Goal: Transaction & Acquisition: Purchase product/service

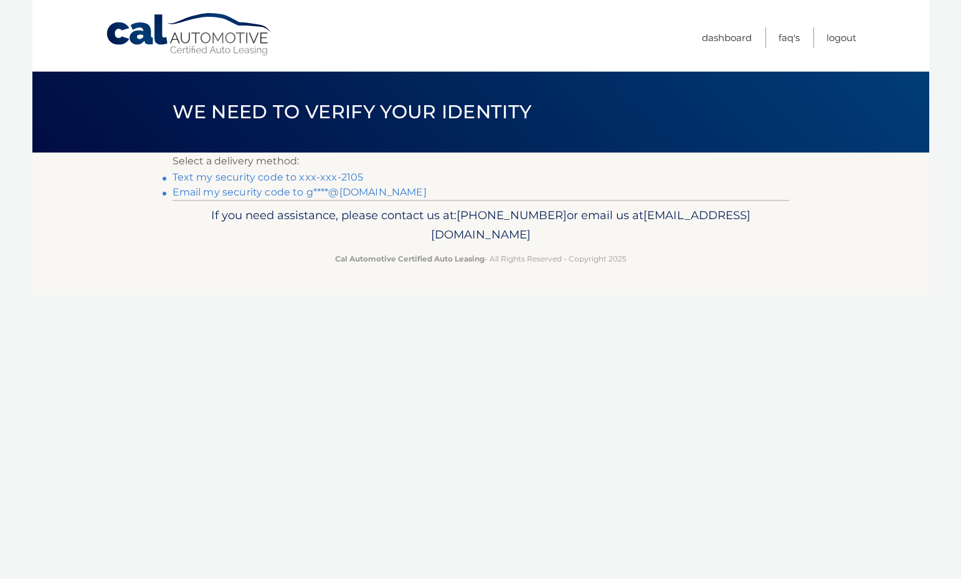
click at [264, 176] on link "Text my security code to xxx-xxx-2105" at bounding box center [268, 177] width 191 height 12
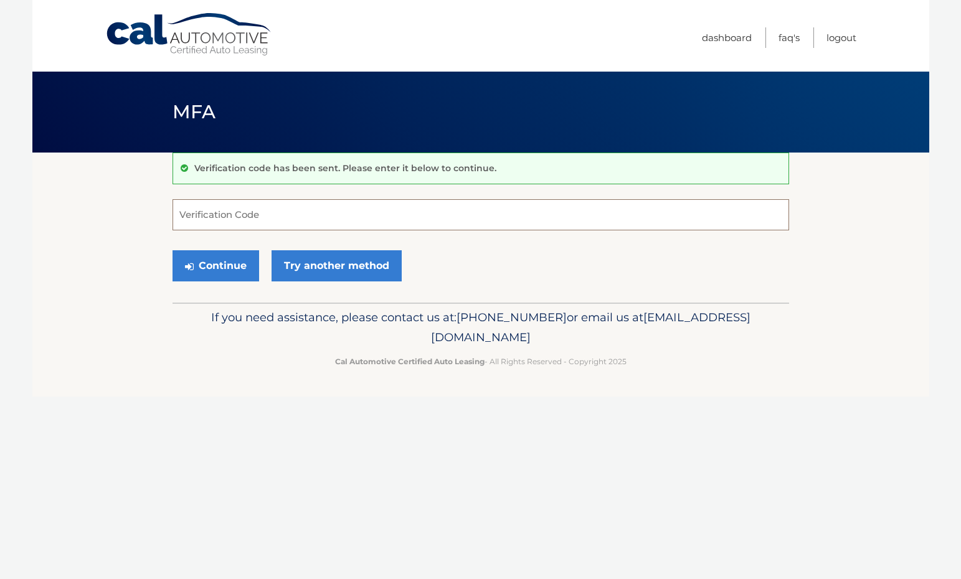
click at [217, 211] on input "Verification Code" at bounding box center [481, 214] width 617 height 31
type input "099893"
click at [194, 406] on div "Cal Automotive Menu Dashboard FAQ's Logout MFA" at bounding box center [480, 289] width 897 height 579
click at [221, 263] on button "Continue" at bounding box center [216, 265] width 87 height 31
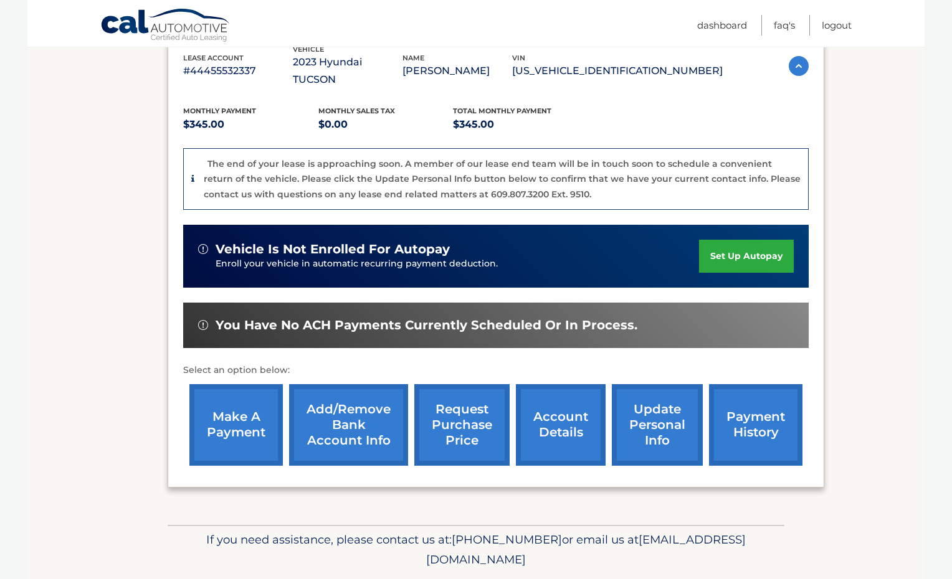
scroll to position [240, 0]
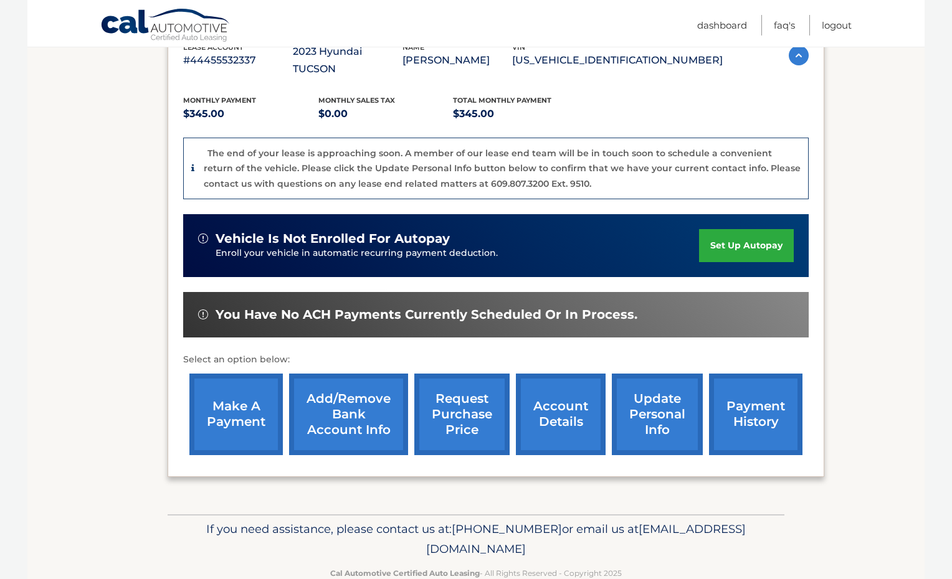
click at [238, 394] on link "make a payment" at bounding box center [235, 415] width 93 height 82
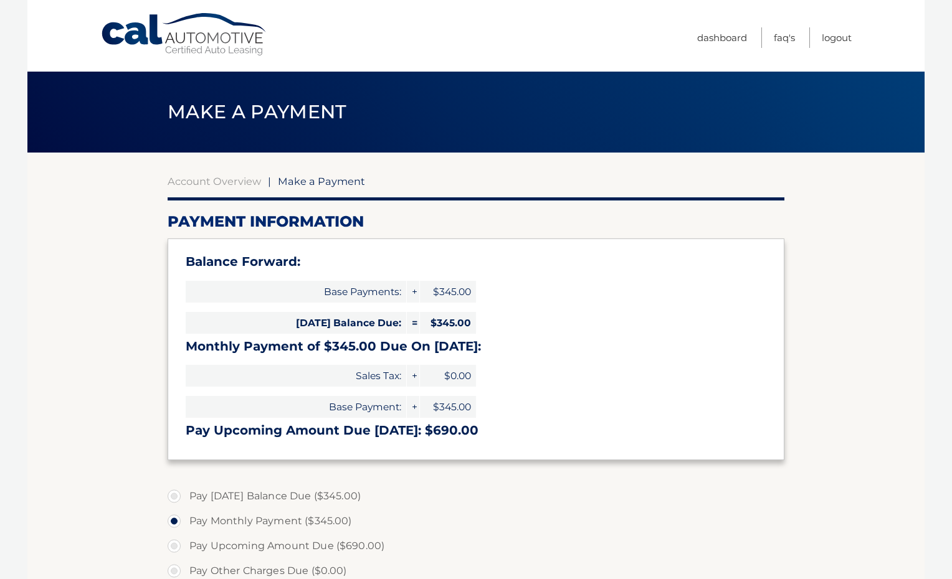
select select "MmNhZmE3ZjAtOGZjYS00N2RlLWI1MzgtYTA5ZGVjYjAyM2Zi"
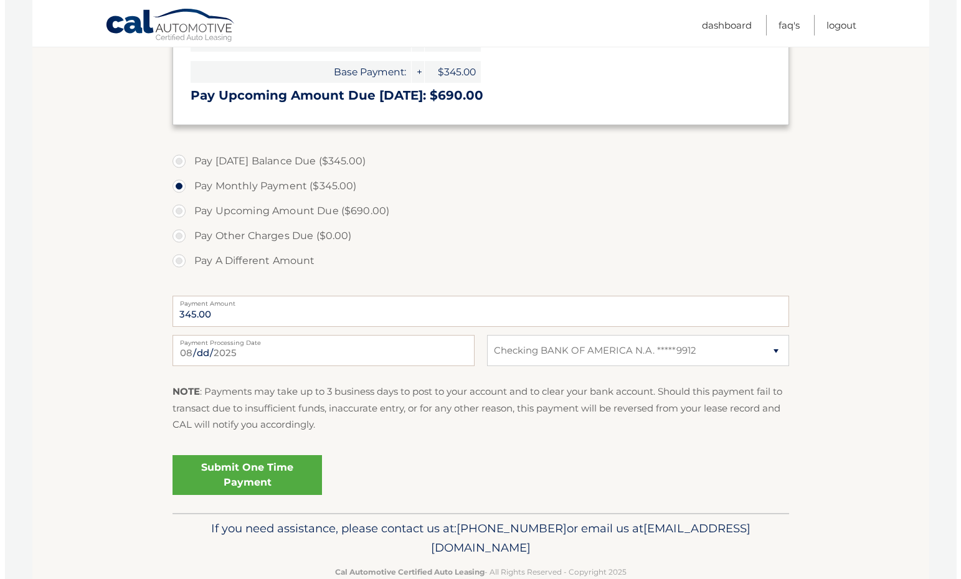
scroll to position [364, 0]
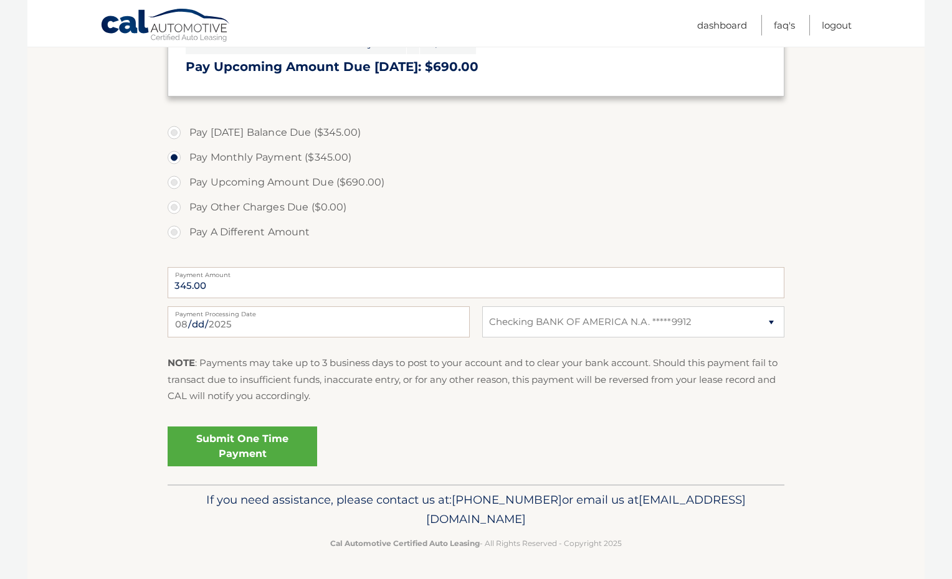
click at [234, 455] on link "Submit One Time Payment" at bounding box center [243, 447] width 150 height 40
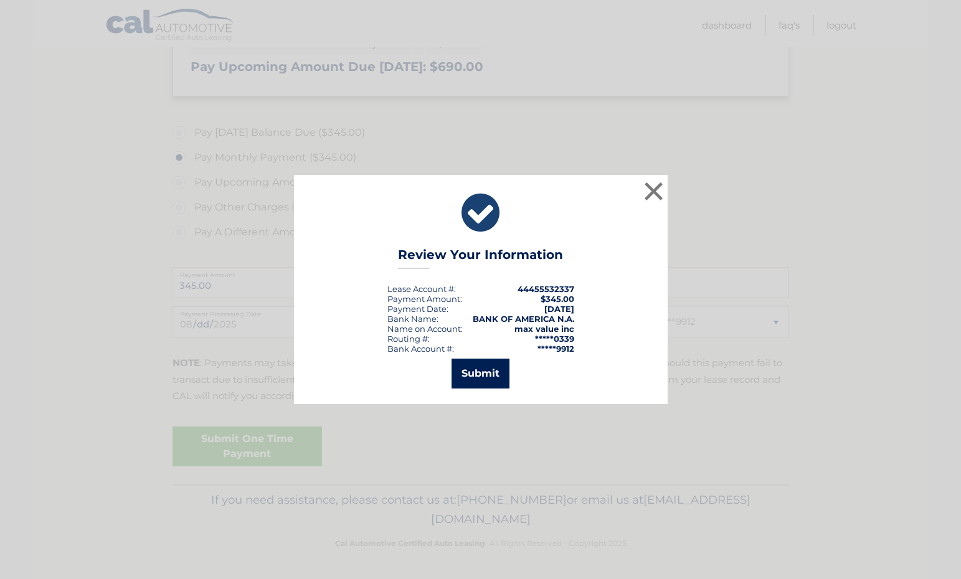
click at [474, 372] on button "Submit" at bounding box center [481, 374] width 58 height 30
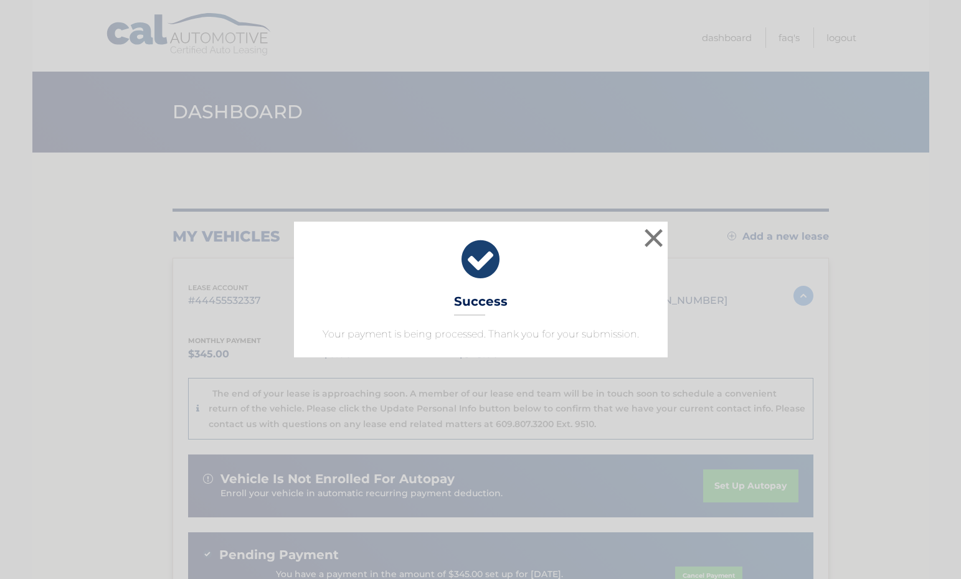
click at [582, 293] on div "× Success Your payment is being processed. Thank you for your submission." at bounding box center [481, 290] width 374 height 136
click at [651, 237] on button "×" at bounding box center [654, 238] width 25 height 25
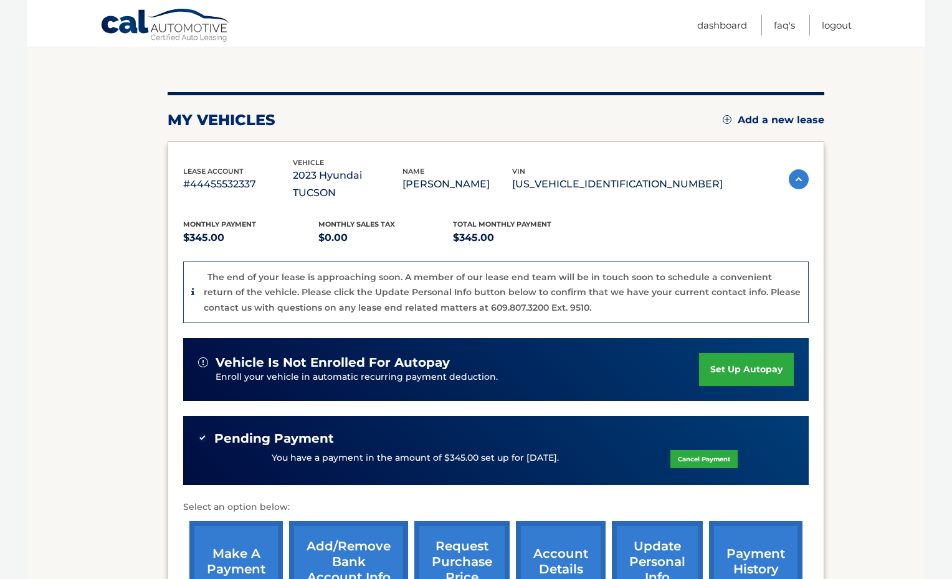
scroll to position [126, 0]
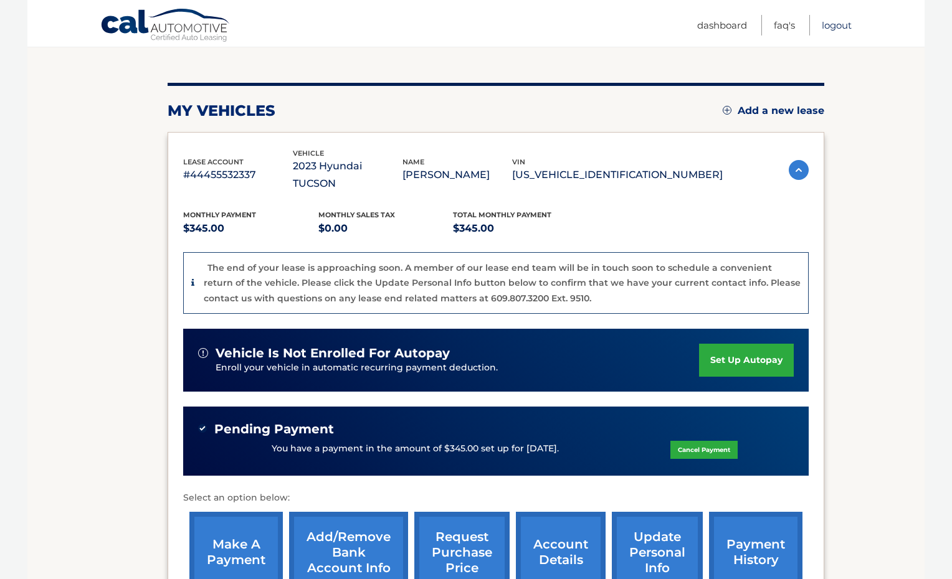
click at [840, 24] on link "Logout" at bounding box center [837, 25] width 30 height 21
